Goal: Task Accomplishment & Management: Manage account settings

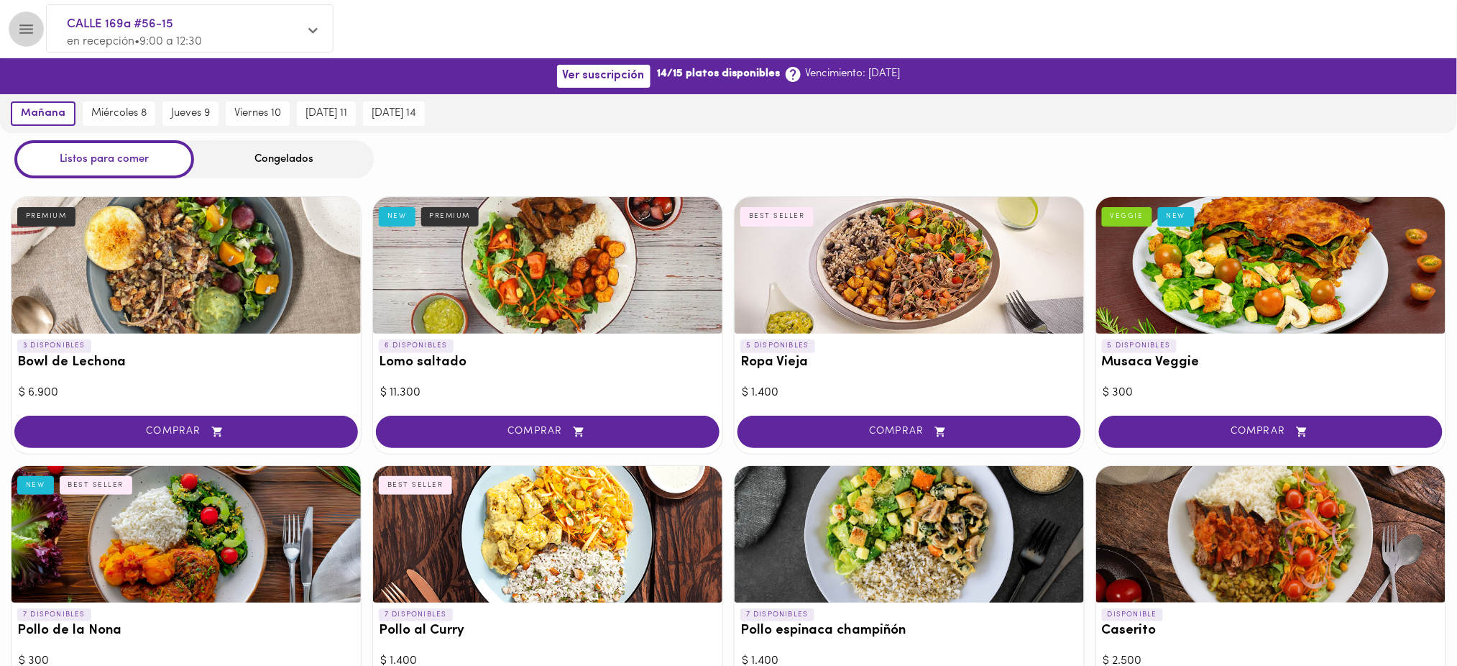
click at [23, 26] on icon "Menu" at bounding box center [26, 29] width 18 height 18
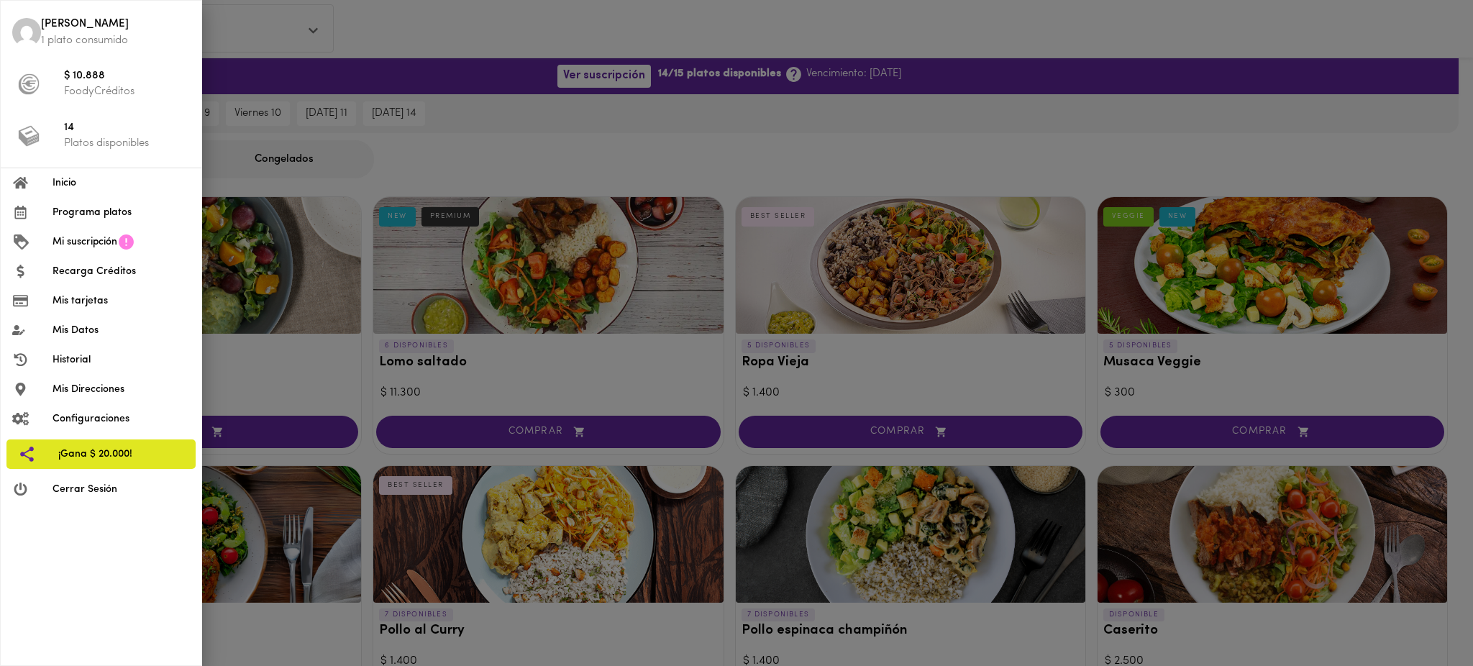
click at [106, 398] on li "Mis Direcciones" at bounding box center [101, 389] width 201 height 29
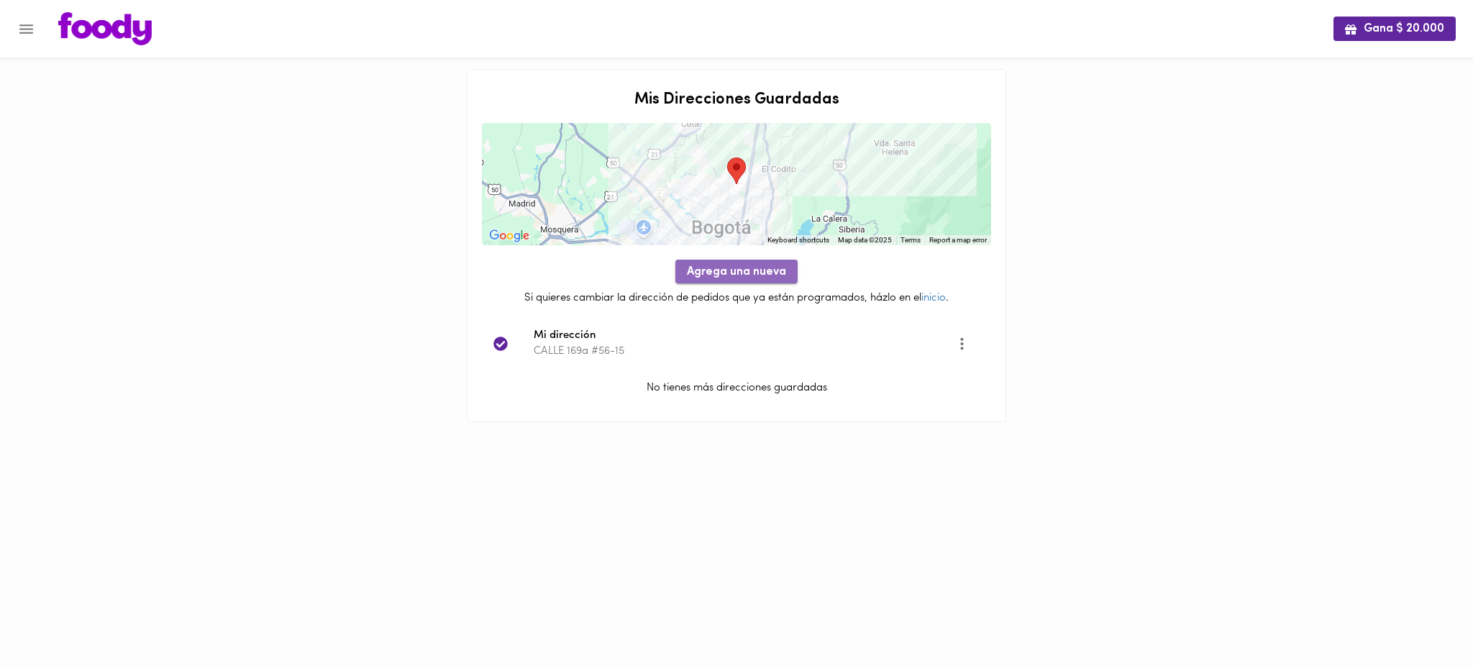
click at [748, 275] on span "Agrega una nueva" at bounding box center [736, 272] width 99 height 14
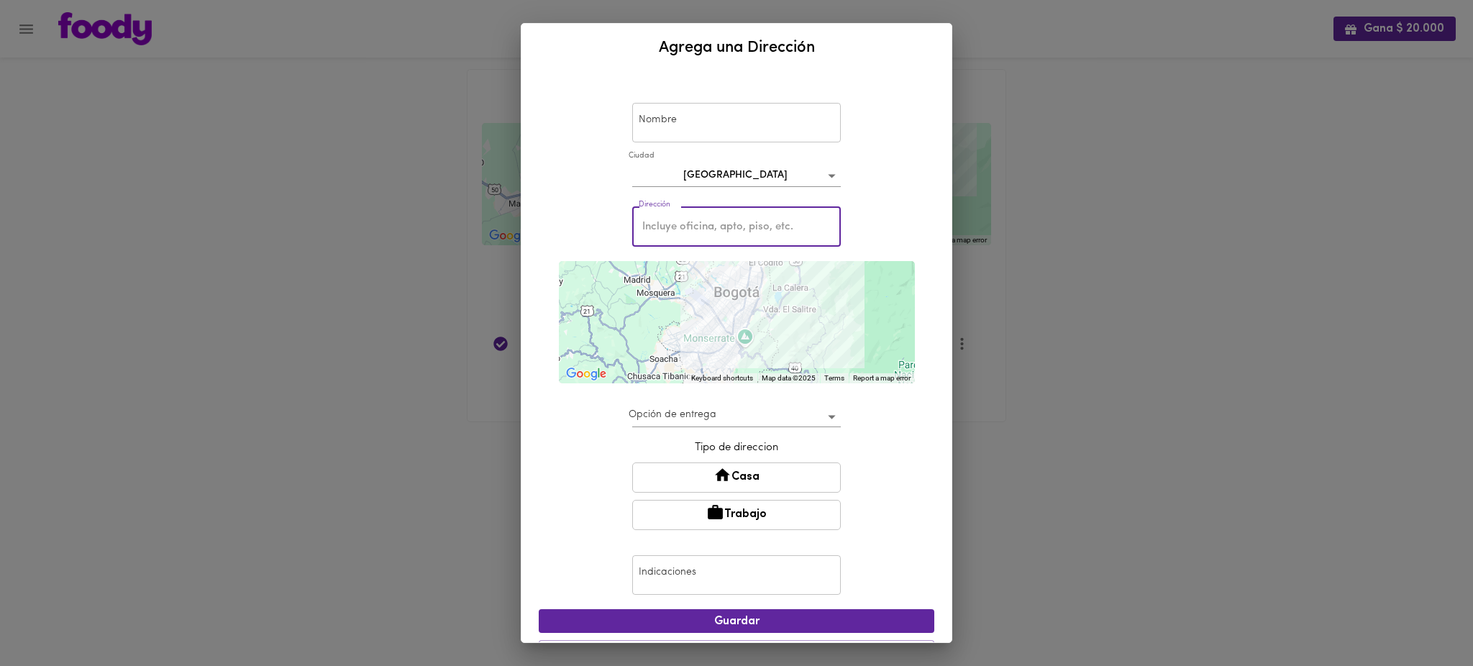
click at [744, 229] on input "text" at bounding box center [736, 227] width 209 height 40
paste input "instituto [PERSON_NAME]"
type input "instituto [PERSON_NAME]"
click at [927, 313] on div "Nombre Nombre [GEOGRAPHIC_DATA] bogota Dirección instituto [PERSON_NAME] Direcc…" at bounding box center [736, 357] width 430 height 570
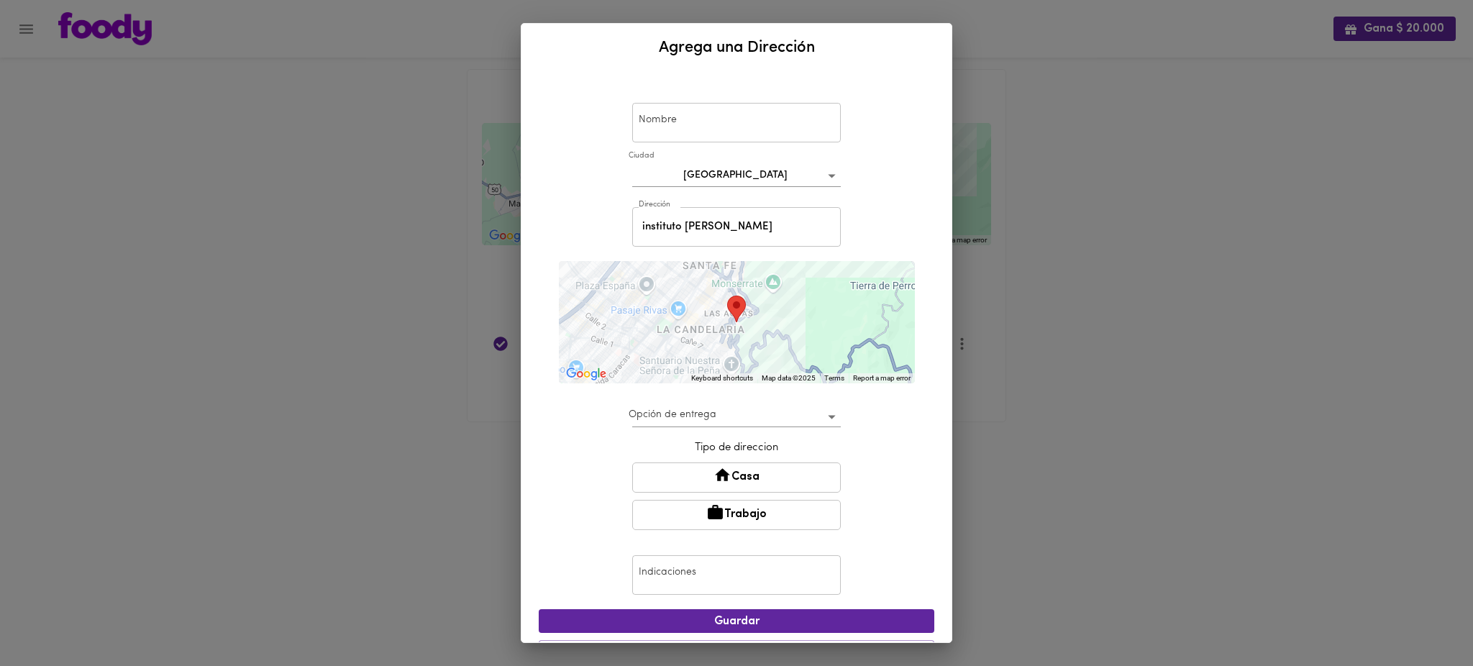
click at [741, 326] on div at bounding box center [737, 322] width 356 height 122
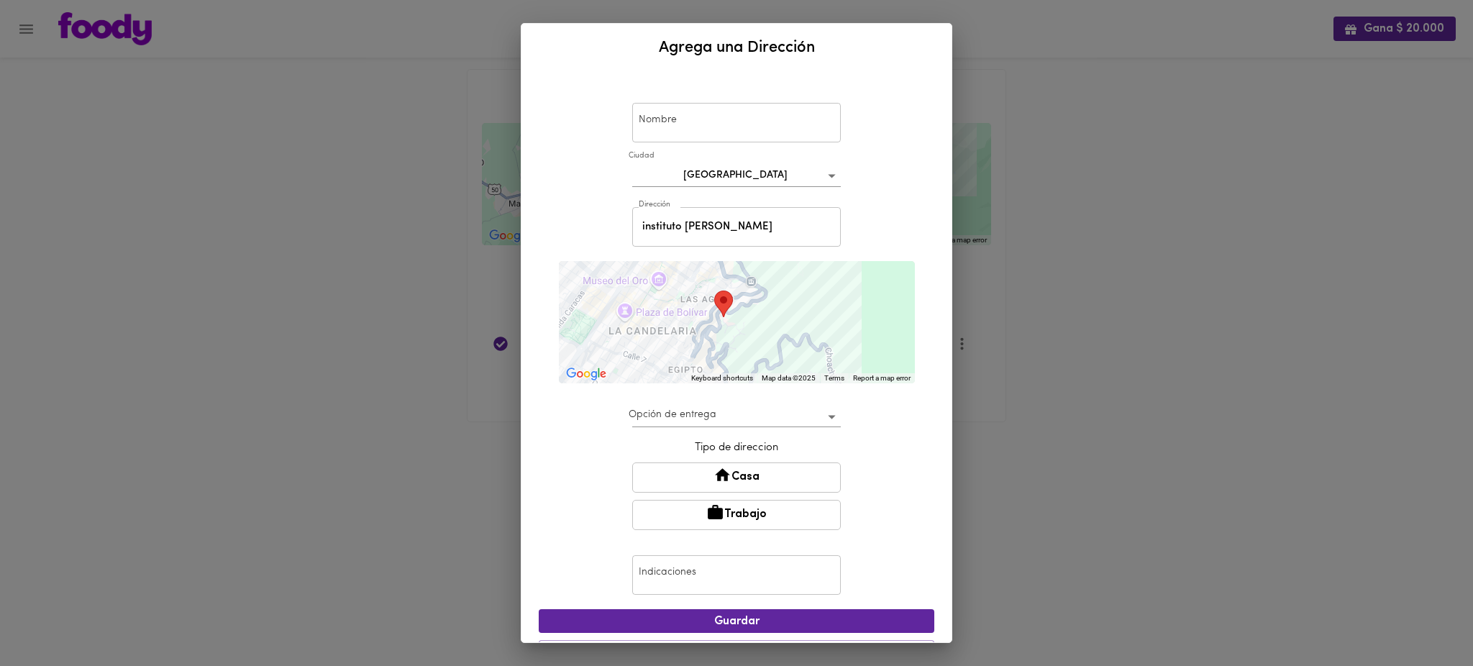
click at [395, 73] on div "Agrega una Dirección Nombre Nombre [GEOGRAPHIC_DATA] bogota Dirección instituto…" at bounding box center [736, 333] width 1473 height 666
